Goal: Information Seeking & Learning: Find specific fact

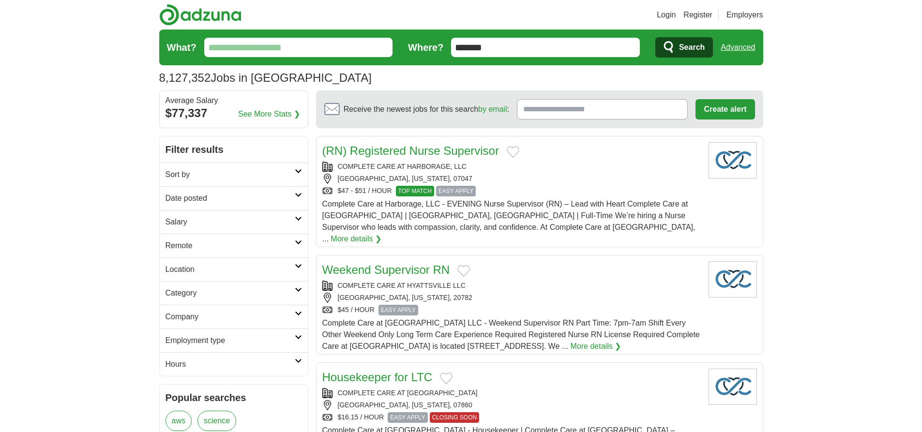
type input "*******"
click at [737, 47] on link "Advanced" at bounding box center [737, 47] width 34 height 19
